Goal: Task Accomplishment & Management: Use online tool/utility

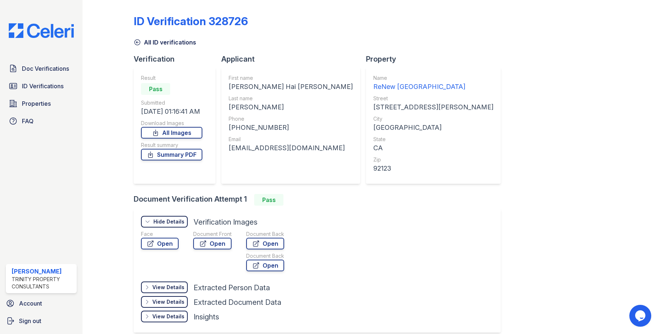
click at [137, 42] on icon at bounding box center [137, 42] width 5 height 5
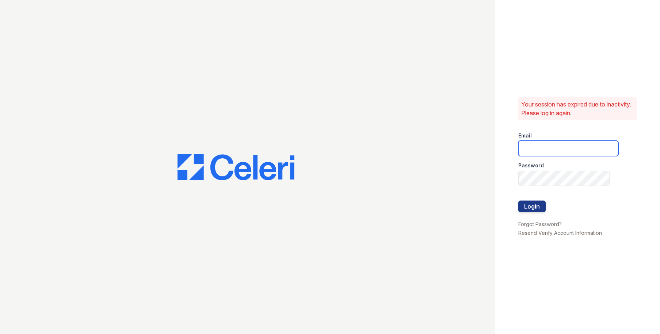
click at [521, 149] on input "email" at bounding box center [568, 148] width 100 height 15
type input "[EMAIL_ADDRESS][DOMAIN_NAME]"
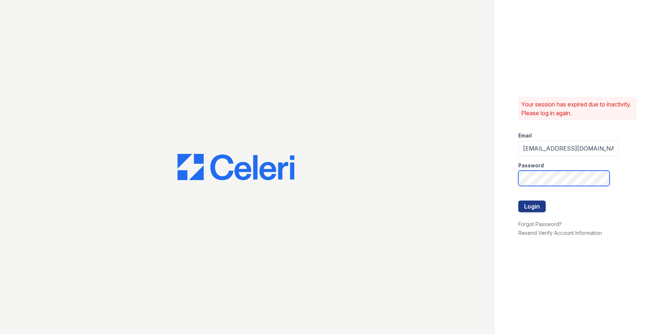
click at [518, 201] on button "Login" at bounding box center [531, 207] width 27 height 12
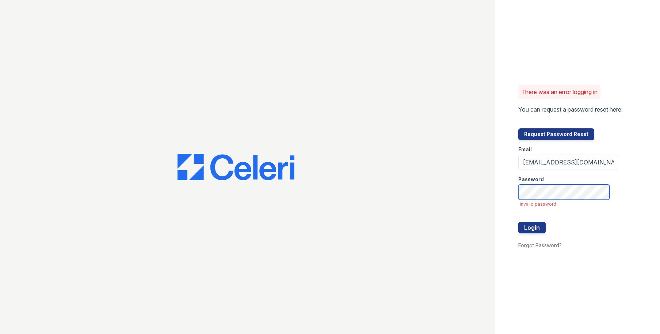
click at [518, 222] on button "Login" at bounding box center [531, 228] width 27 height 12
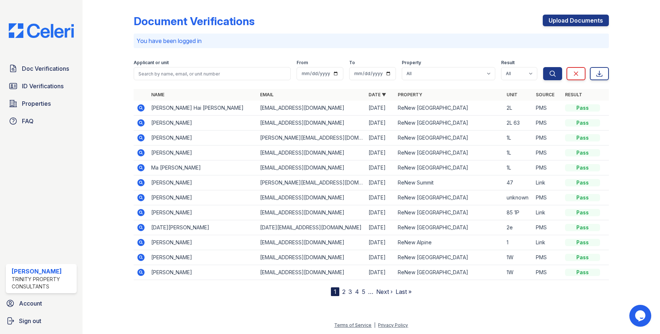
click at [434, 18] on div "Document Verifications Upload Documents" at bounding box center [371, 24] width 475 height 19
click at [572, 22] on link "Upload Documents" at bounding box center [575, 21] width 66 height 12
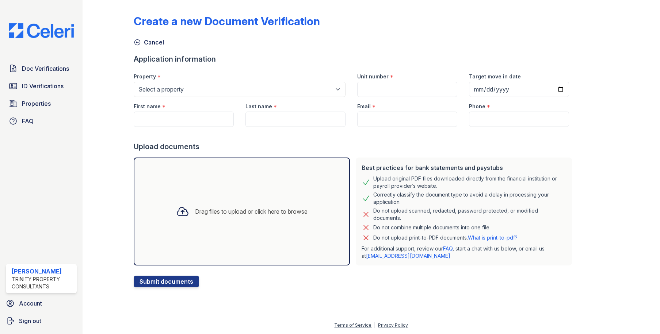
click at [111, 196] on div at bounding box center [113, 145] width 39 height 285
click at [191, 217] on div "Drag files to upload or click here to browse" at bounding box center [241, 211] width 143 height 25
click at [267, 139] on div at bounding box center [354, 134] width 441 height 15
click at [521, 29] on div "Create a new Document Verification" at bounding box center [371, 24] width 475 height 19
click at [207, 225] on div "Drag files to upload or click here to browse" at bounding box center [242, 212] width 216 height 108
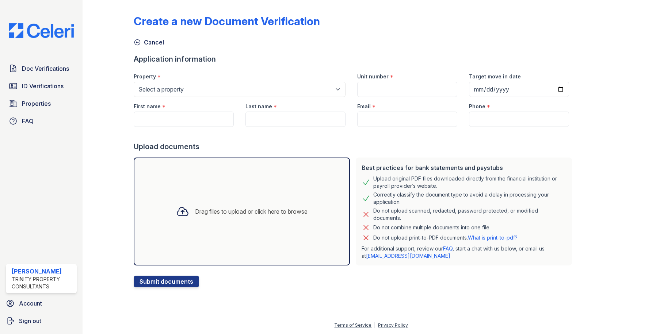
click at [426, 30] on div "Create a new Document Verification" at bounding box center [371, 24] width 475 height 19
